Goal: Transaction & Acquisition: Book appointment/travel/reservation

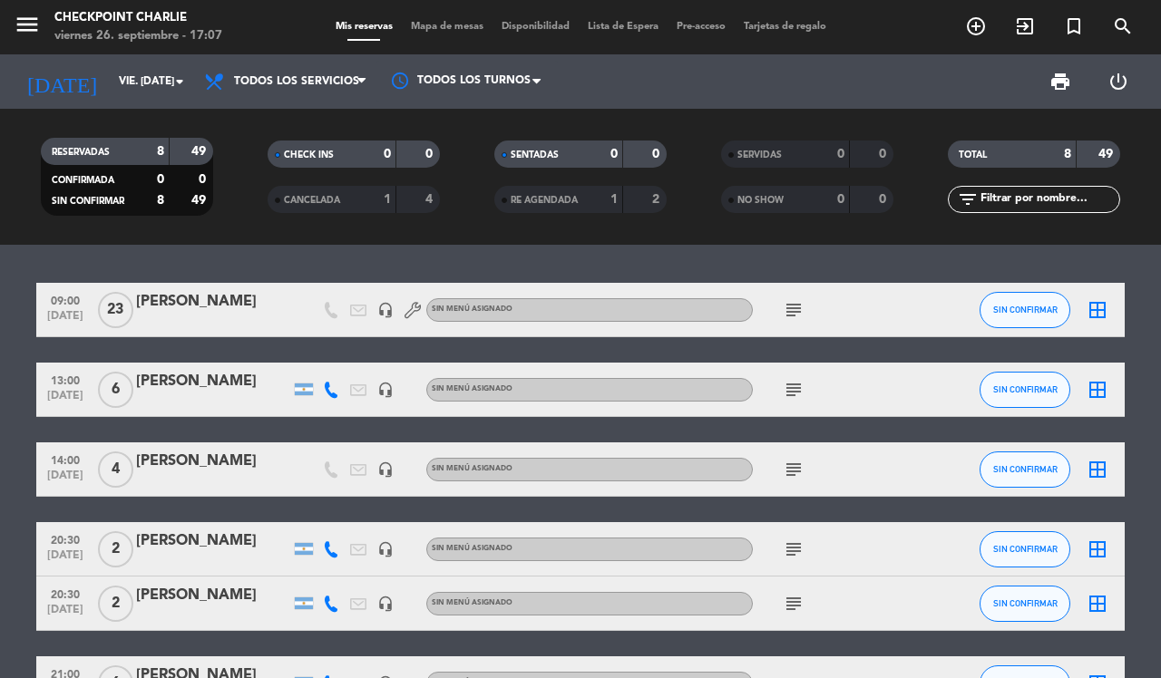
scroll to position [202, 0]
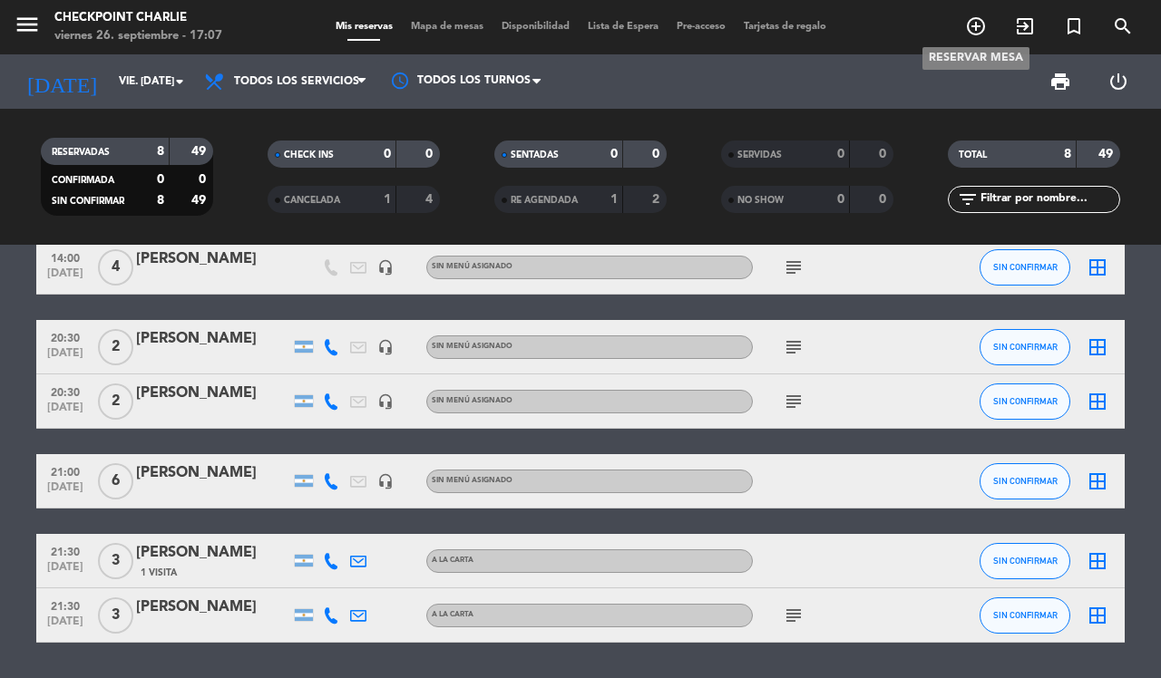
click at [972, 21] on icon "add_circle_outline" at bounding box center [976, 26] width 22 height 22
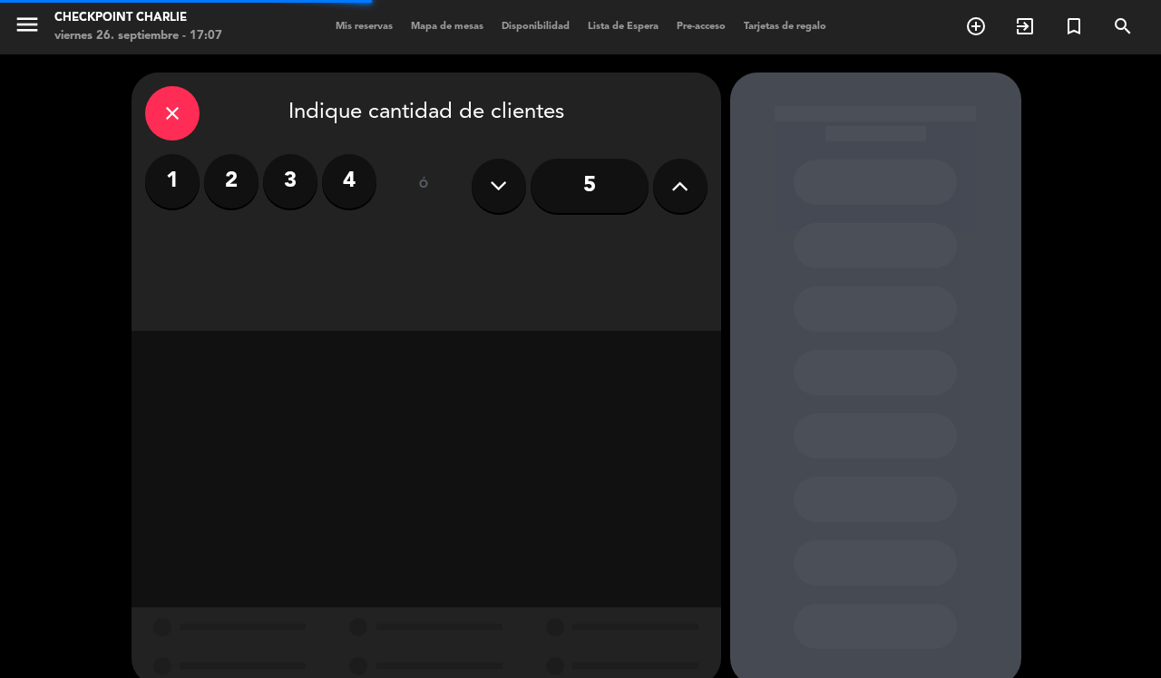
click at [364, 184] on label "4" at bounding box center [349, 181] width 54 height 54
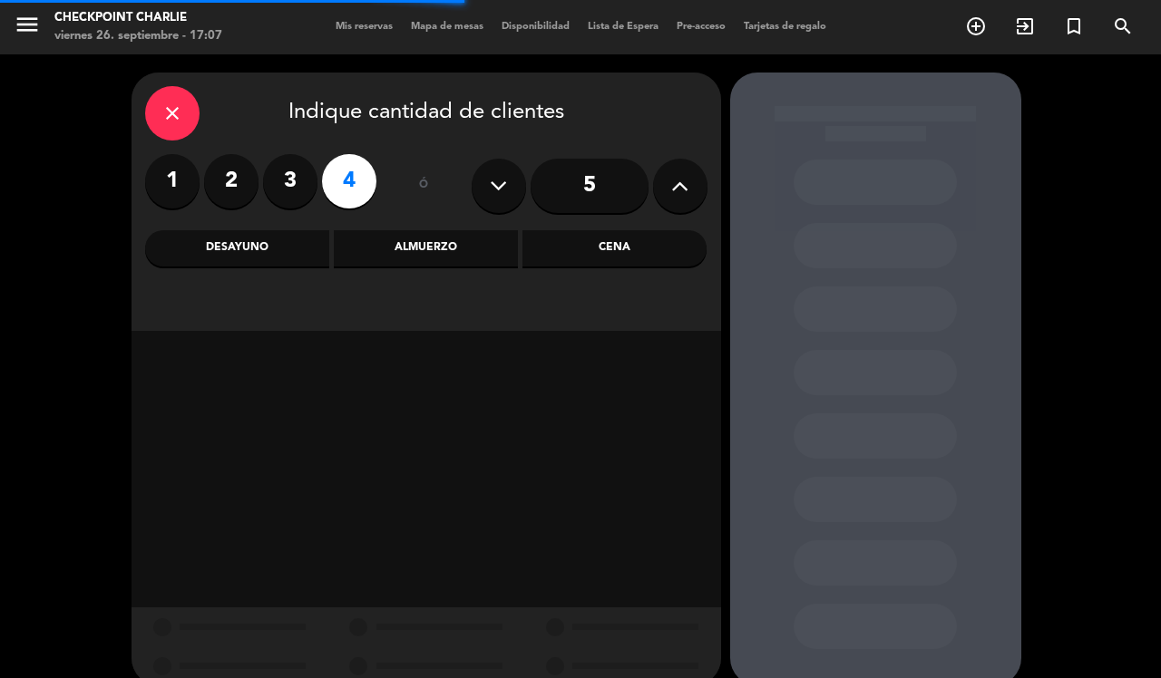
click at [427, 250] on div "Almuerzo" at bounding box center [426, 248] width 184 height 36
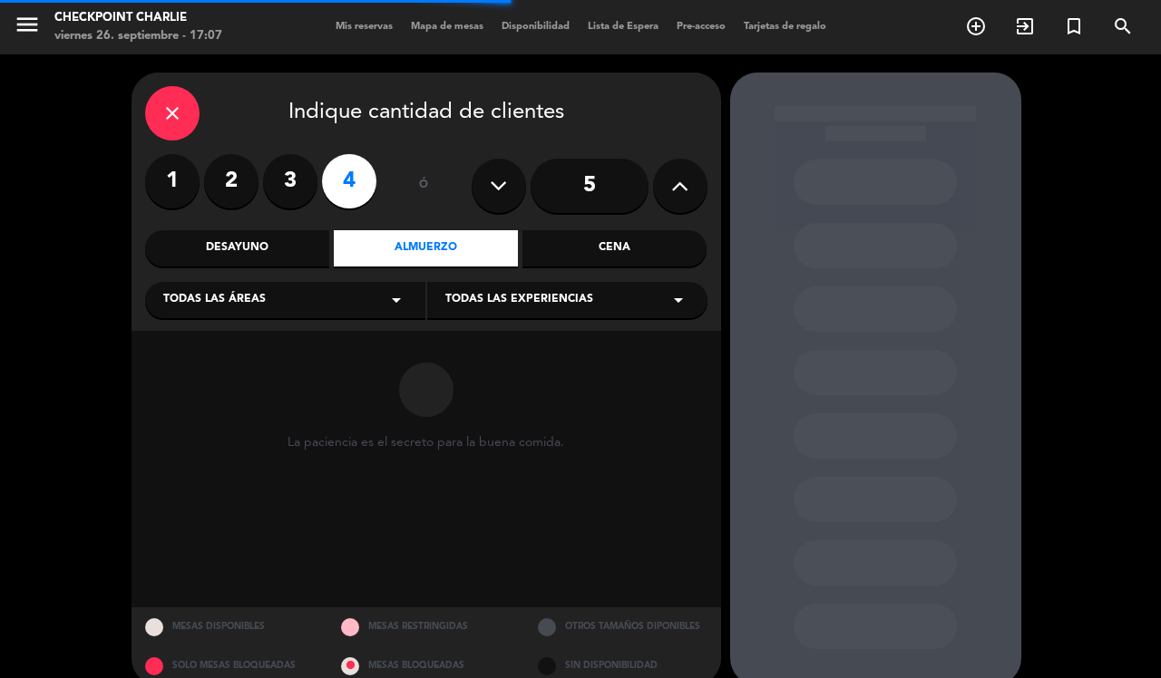
click at [257, 310] on div "Todas las áreas arrow_drop_down" at bounding box center [285, 300] width 280 height 36
click at [239, 427] on div "SALON" at bounding box center [285, 426] width 244 height 18
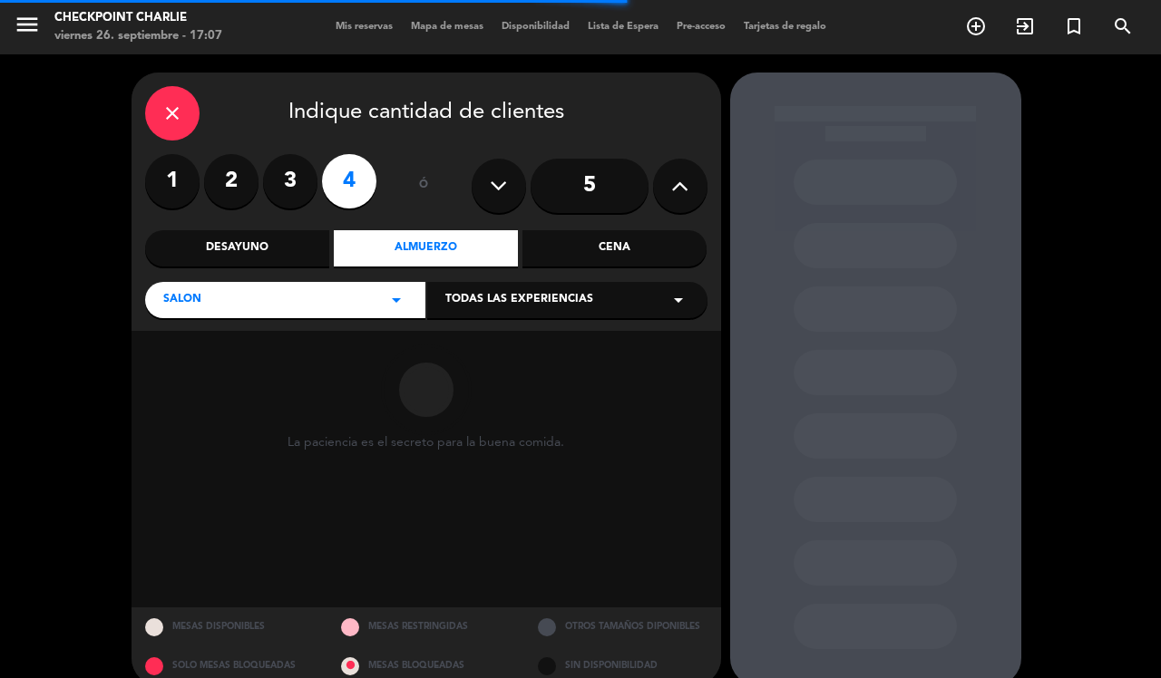
click at [579, 300] on span "Todas las experiencias" at bounding box center [519, 300] width 148 height 18
click at [523, 336] on div "A LA CARTA" at bounding box center [567, 334] width 280 height 77
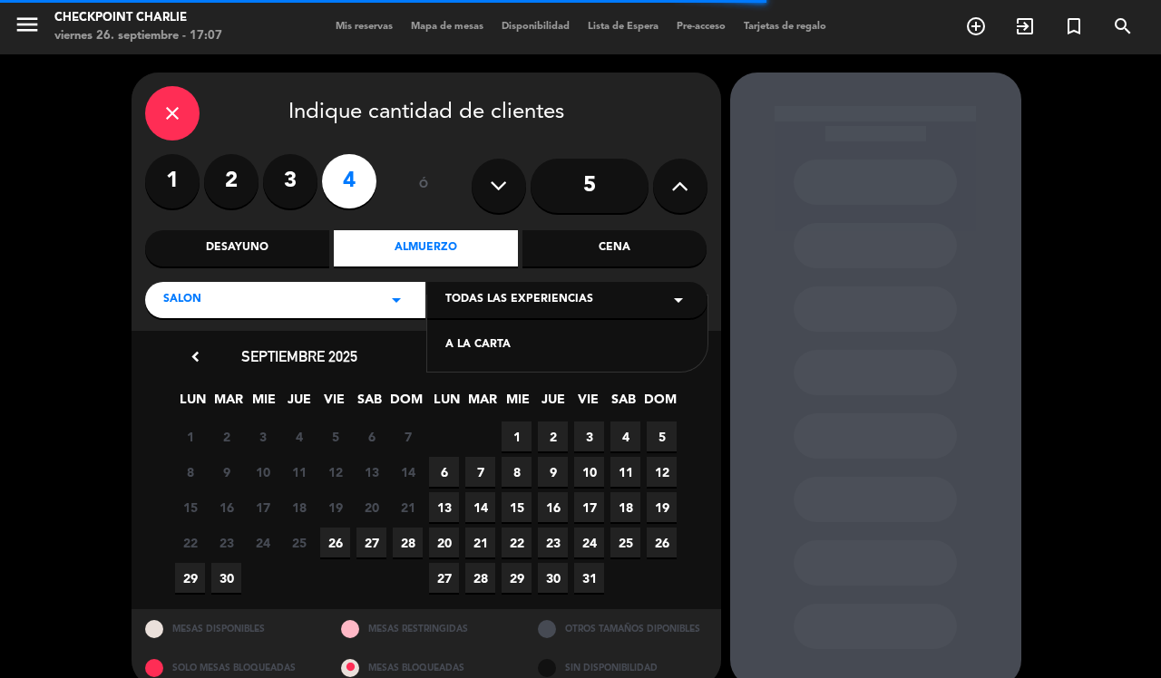
click at [506, 349] on div "A LA CARTA" at bounding box center [567, 346] width 244 height 18
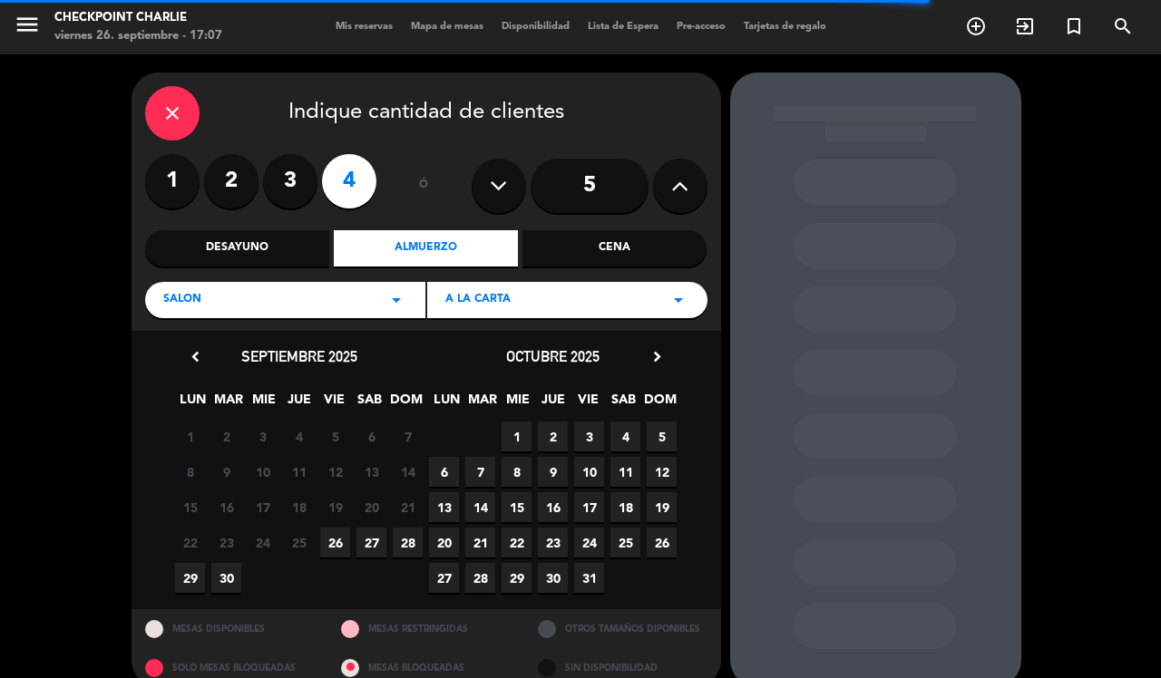
click at [419, 546] on span "28" at bounding box center [408, 543] width 30 height 30
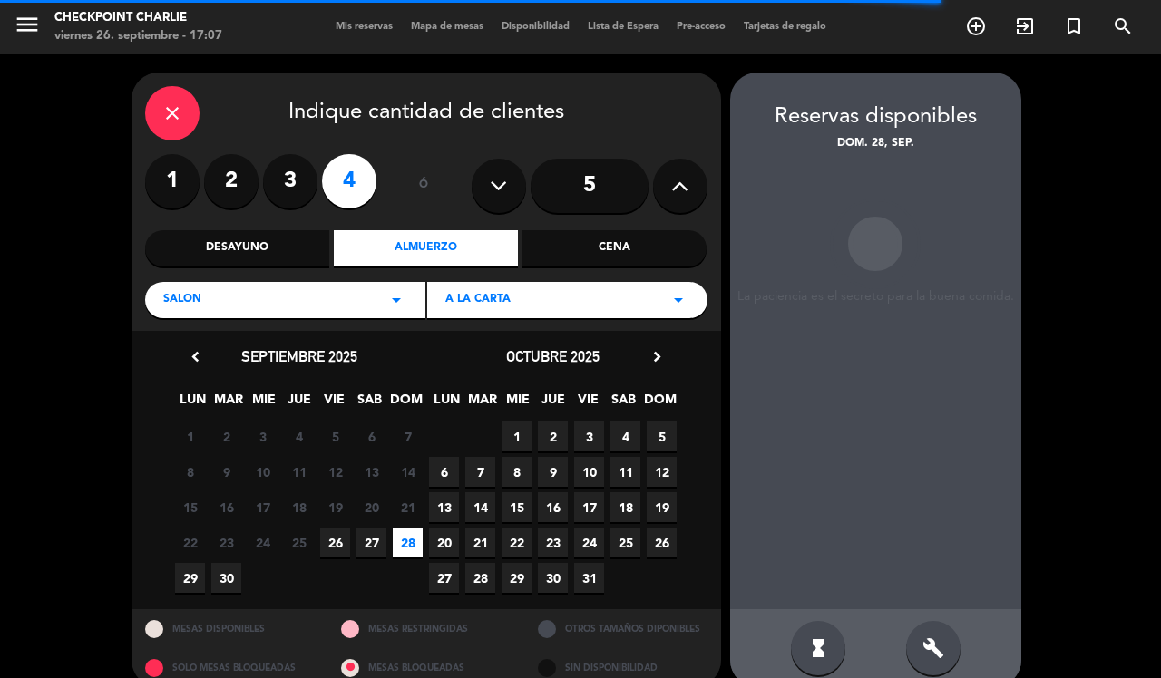
scroll to position [24, 0]
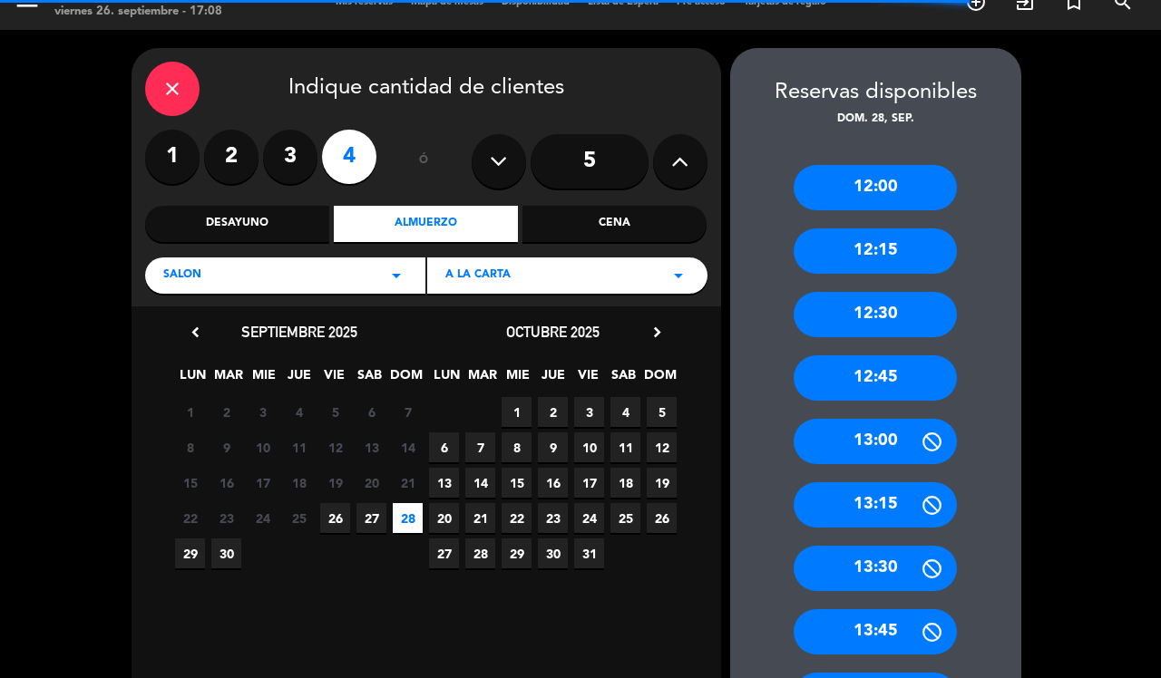
click at [876, 572] on div "13:30" at bounding box center [875, 568] width 163 height 45
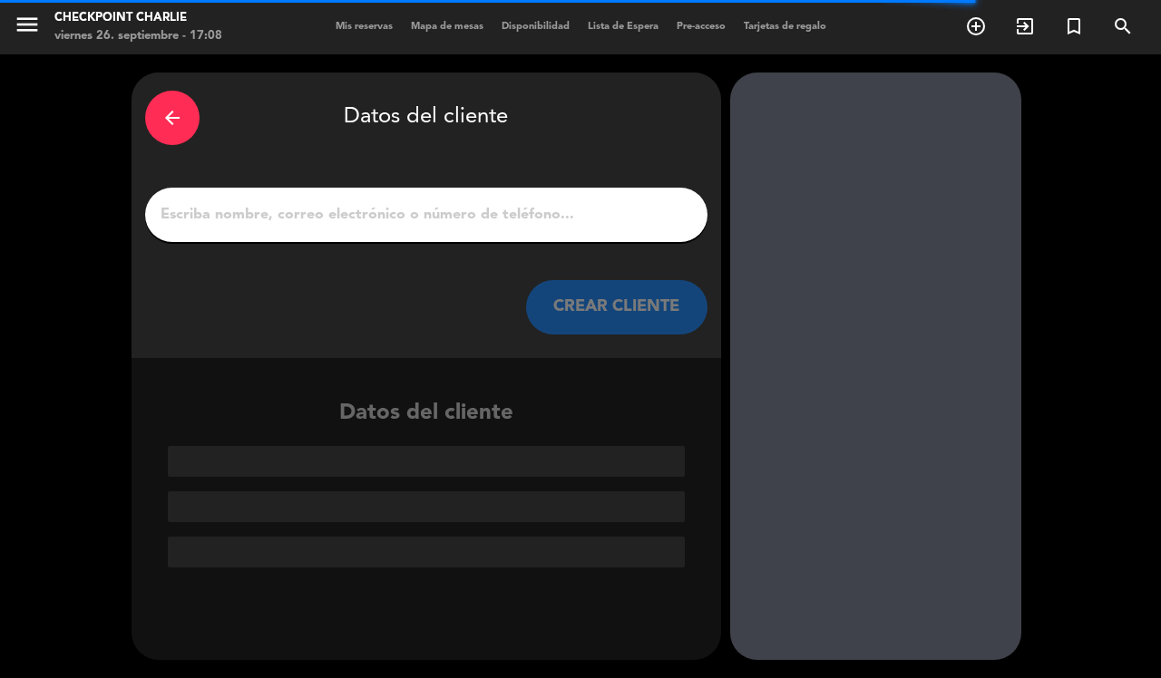
scroll to position [0, 0]
click at [501, 218] on input "1" at bounding box center [426, 214] width 535 height 25
click at [395, 182] on div "arrow_back Datos del cliente CREAR CLIENTE" at bounding box center [427, 216] width 590 height 286
click at [406, 195] on div at bounding box center [426, 215] width 562 height 54
click at [419, 210] on input "1" at bounding box center [426, 214] width 535 height 25
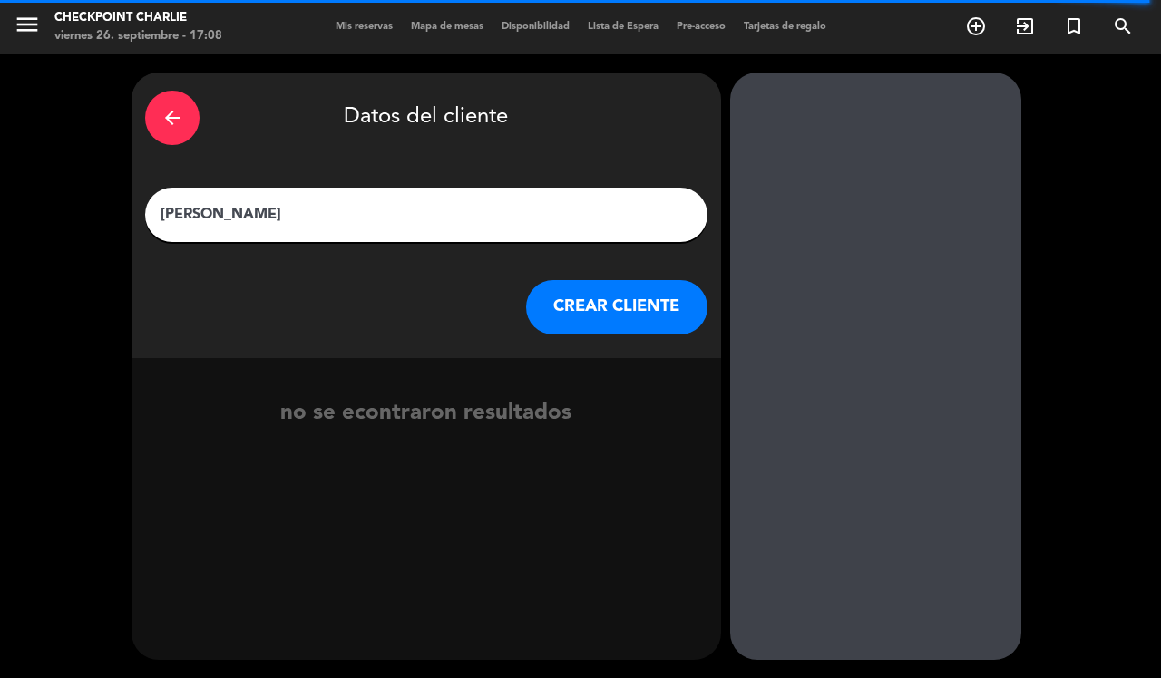
type input "[PERSON_NAME]"
click at [636, 293] on button "CREAR CLIENTE" at bounding box center [616, 307] width 181 height 54
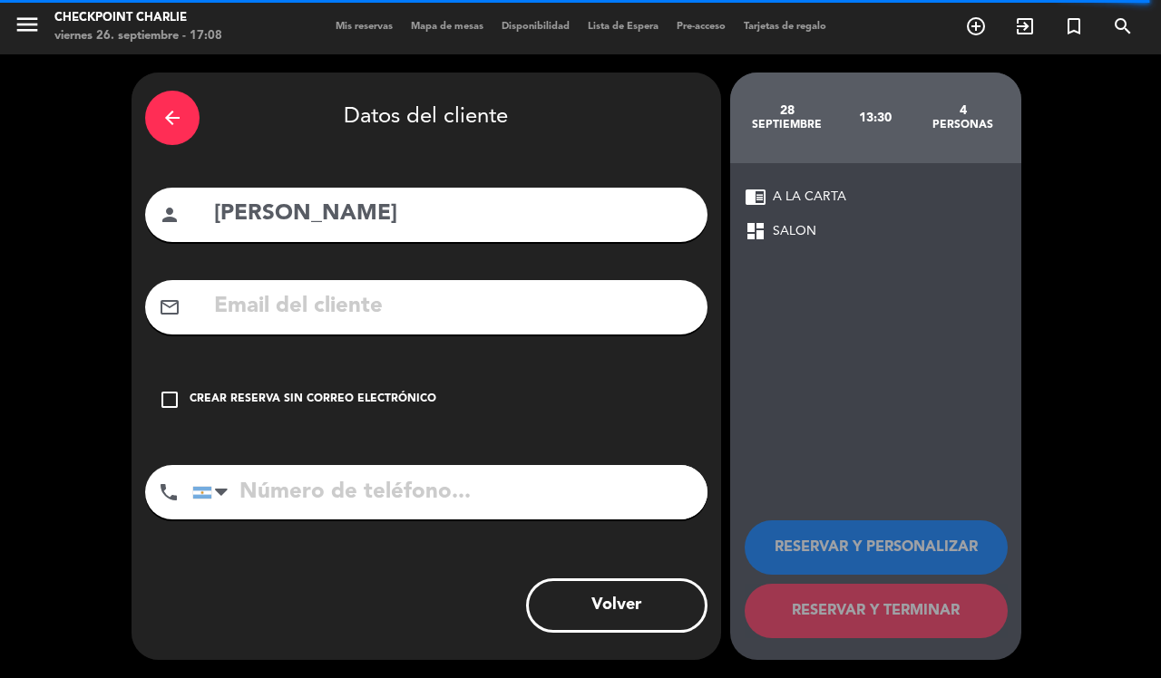
click at [386, 392] on div "Crear reserva sin correo electrónico" at bounding box center [313, 400] width 247 height 18
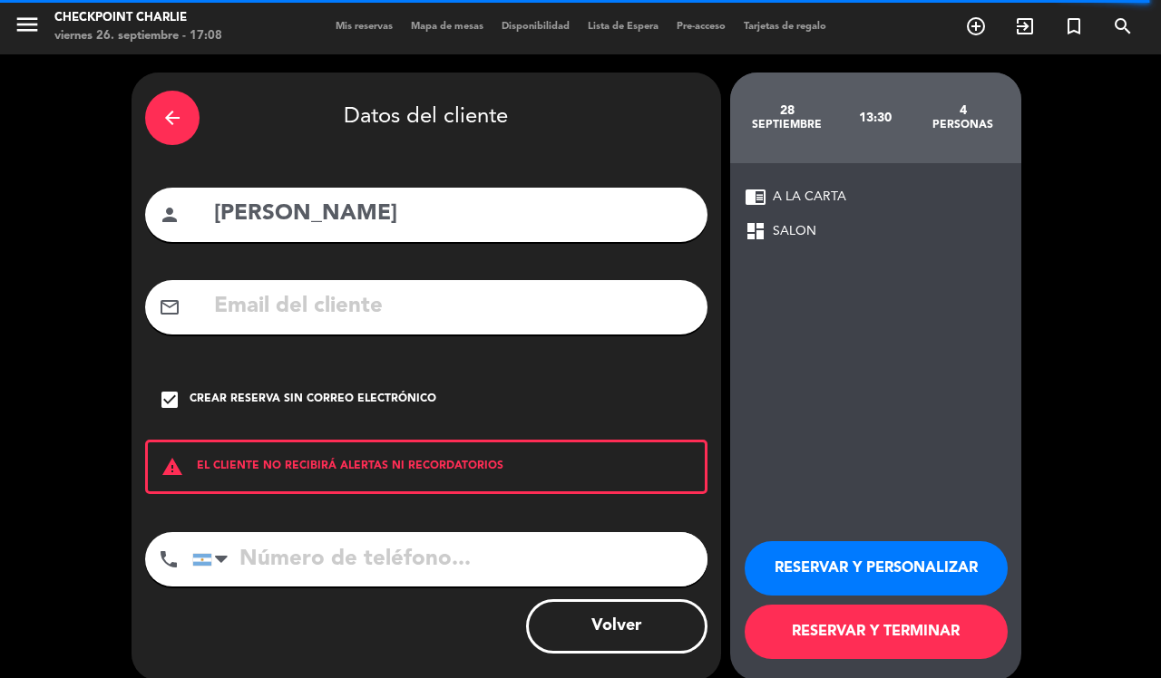
click at [402, 546] on input "tel" at bounding box center [449, 559] width 515 height 54
type input "1157055423"
click at [912, 631] on button "RESERVAR Y TERMINAR" at bounding box center [876, 632] width 263 height 54
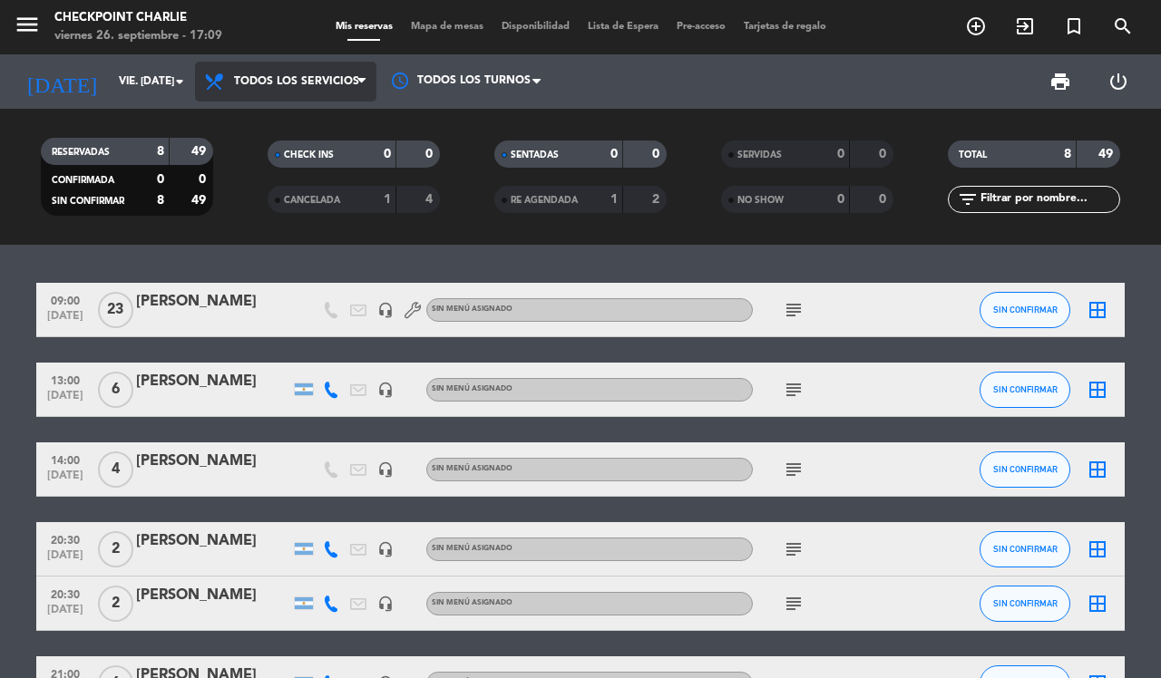
click at [327, 75] on span "Todos los servicios" at bounding box center [296, 81] width 125 height 13
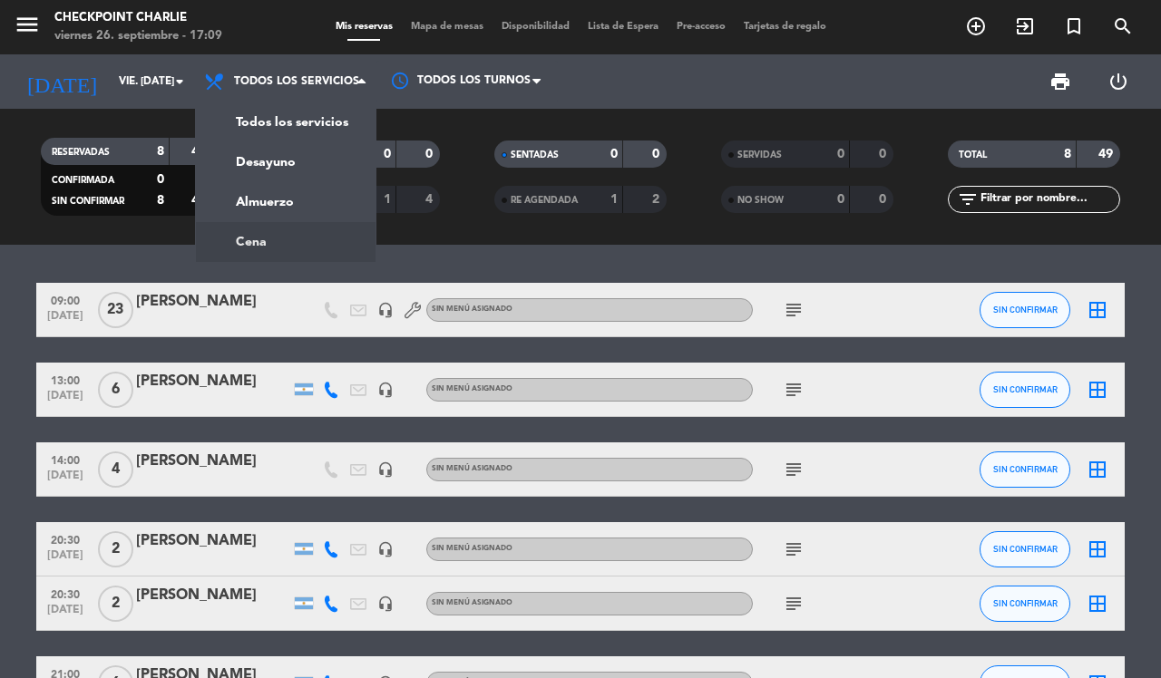
click at [572, 264] on div "09:00 [DATE] [PERSON_NAME] headset_mic Sin menú asignado subject SIN CONFIRMAR …" at bounding box center [580, 462] width 1161 height 434
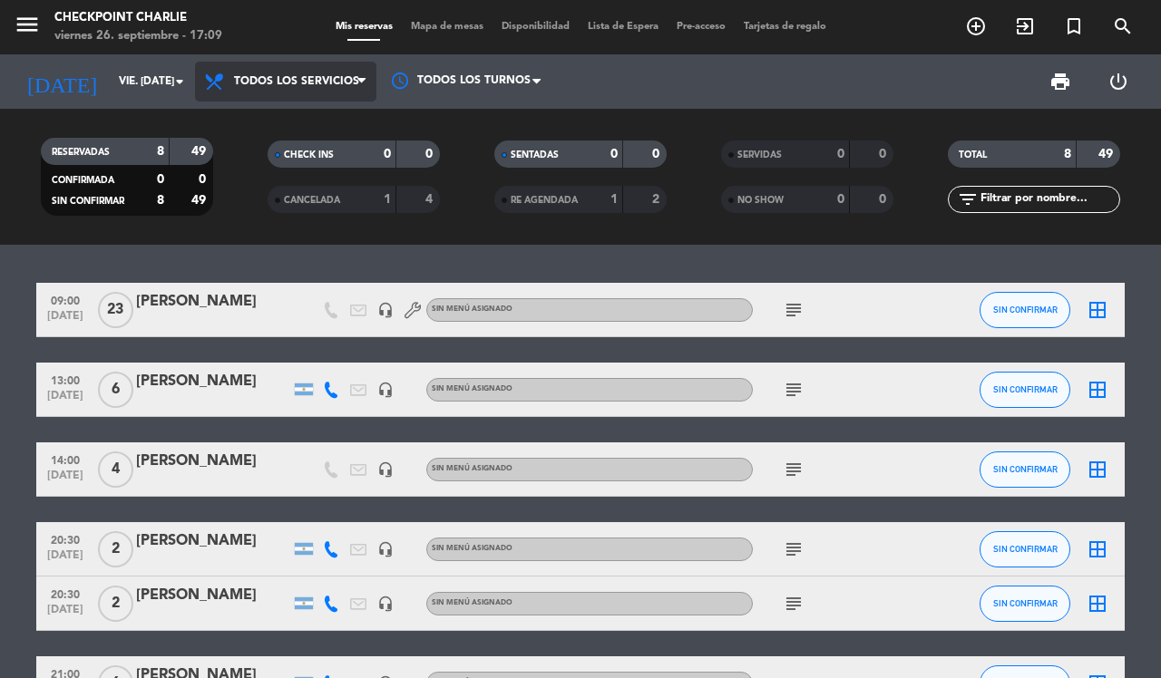
click at [334, 73] on span "Todos los servicios" at bounding box center [285, 82] width 181 height 40
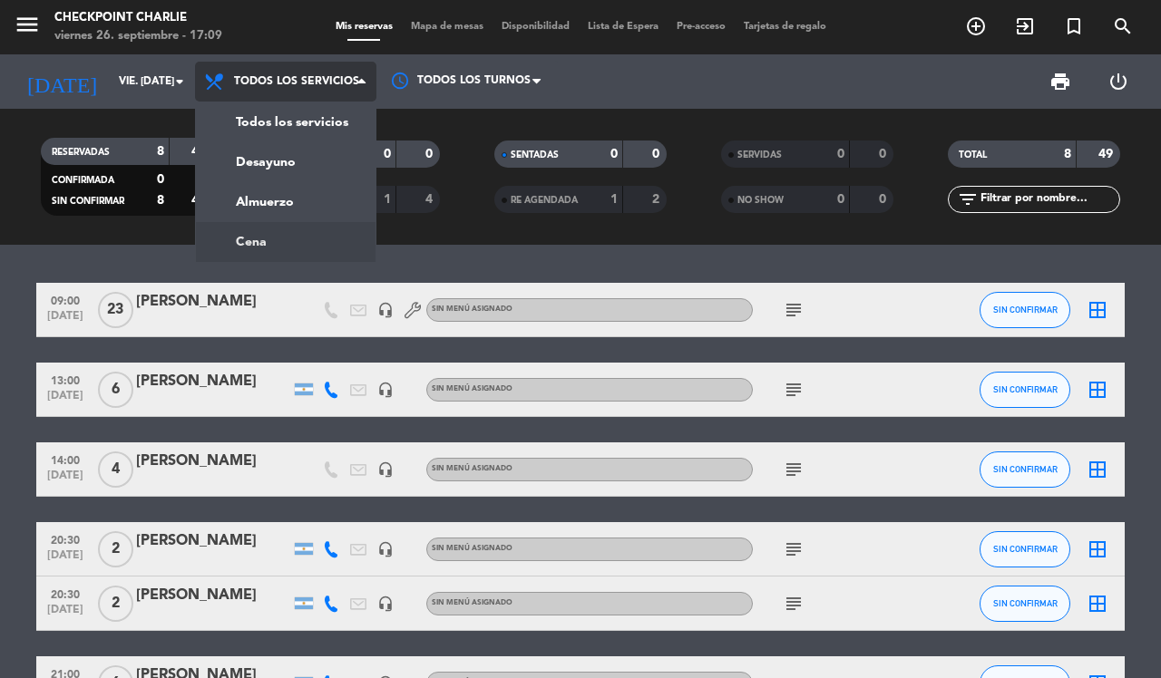
click at [327, 239] on div "menu Checkpoint [PERSON_NAME] 26. septiembre - 17:09 Mis reservas Mapa de mesas…" at bounding box center [580, 122] width 1161 height 245
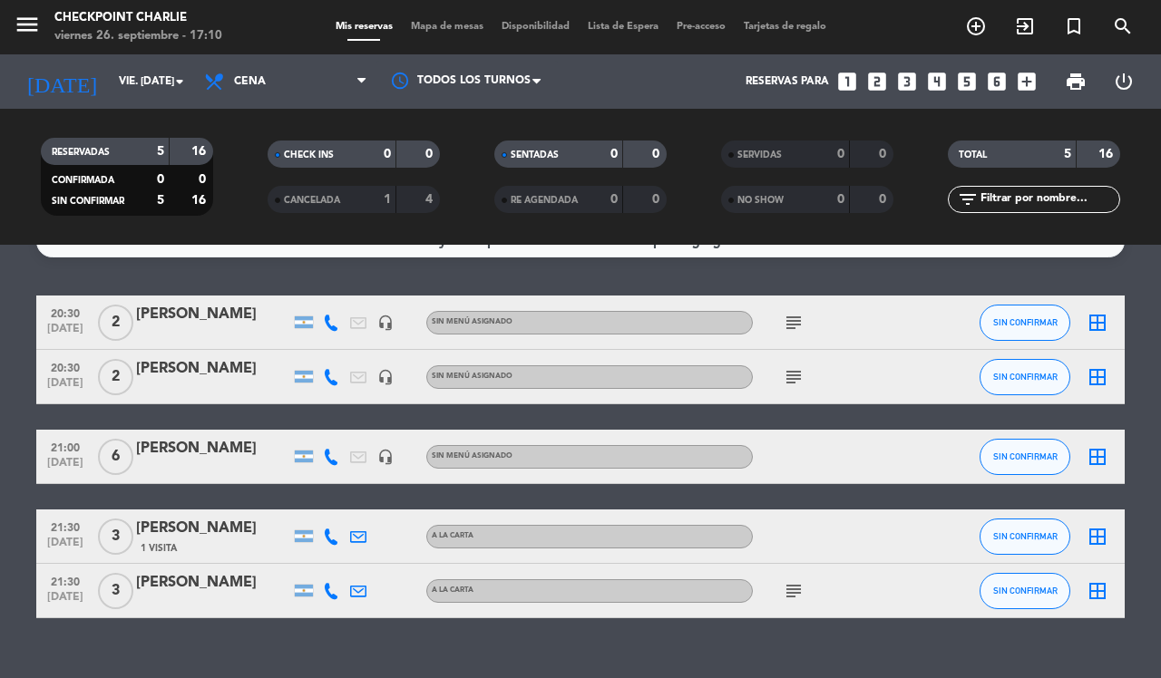
scroll to position [62, 0]
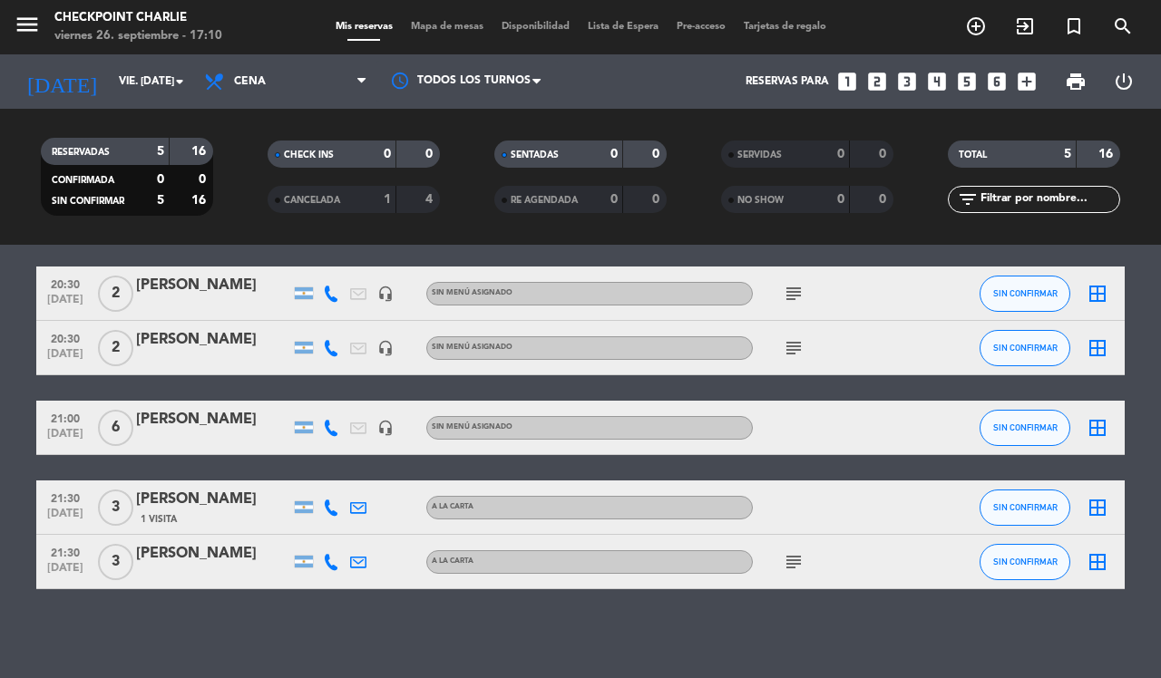
click at [796, 549] on div "subject" at bounding box center [834, 562] width 163 height 54
click at [794, 549] on div "subject" at bounding box center [834, 562] width 163 height 54
click at [794, 564] on icon "subject" at bounding box center [794, 562] width 22 height 22
